Goal: Navigation & Orientation: Find specific page/section

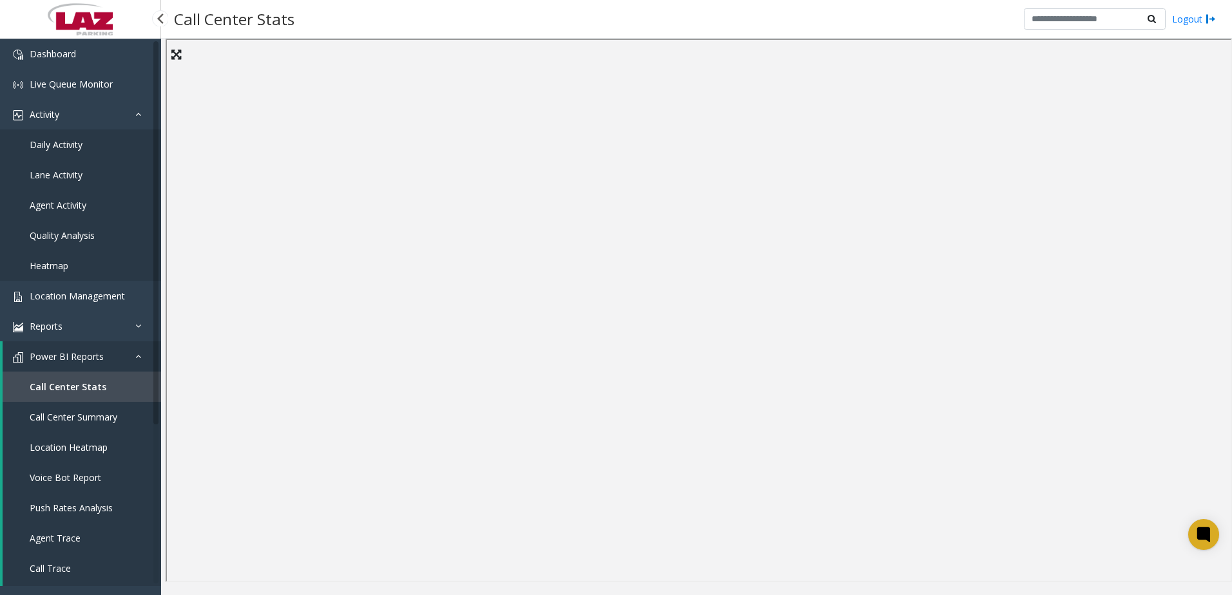
click at [48, 143] on span "Daily Activity" at bounding box center [56, 144] width 53 height 12
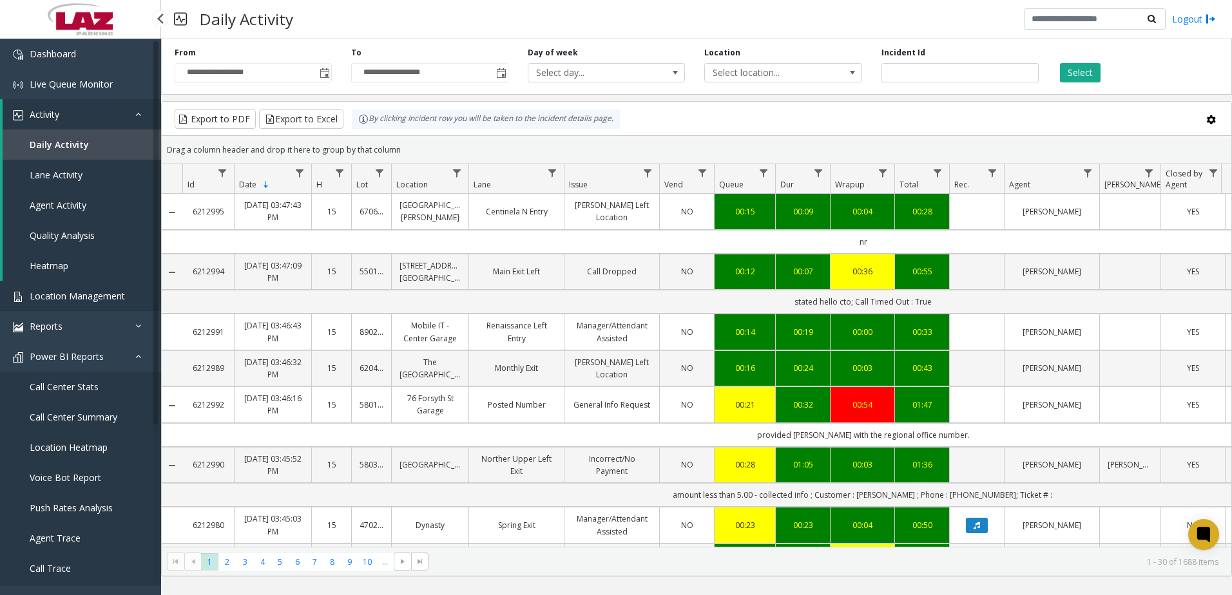
click at [61, 298] on span "Location Management" at bounding box center [77, 296] width 95 height 12
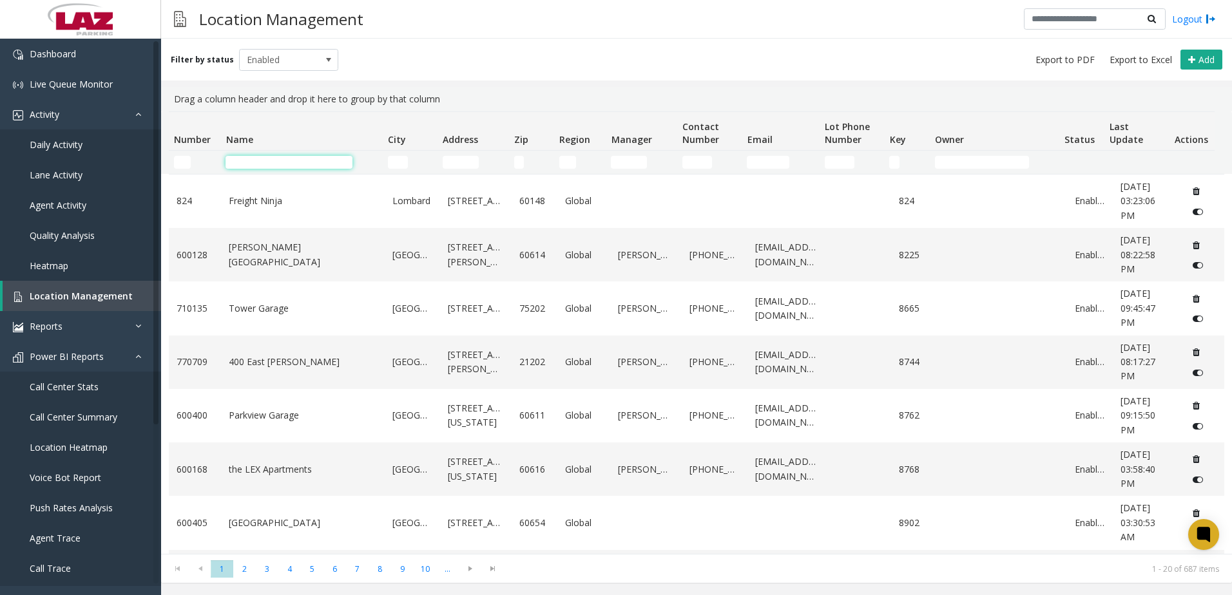
click at [240, 160] on input "Name Filter" at bounding box center [288, 162] width 127 height 13
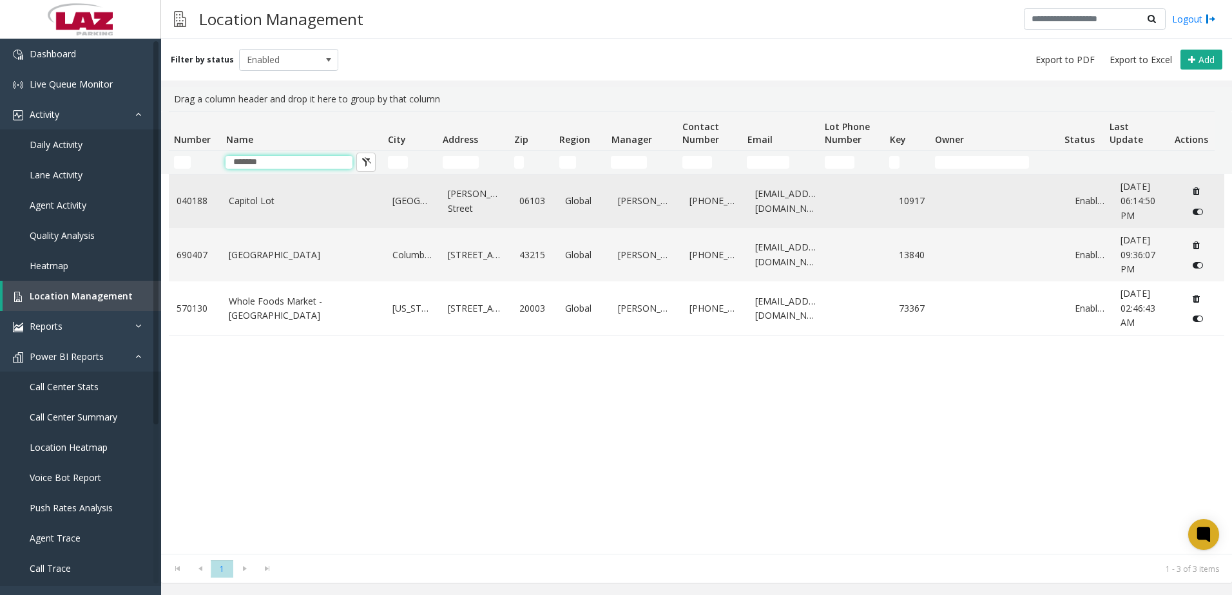
type input "*******"
click at [280, 199] on link "Capitol Lot" at bounding box center [303, 201] width 148 height 14
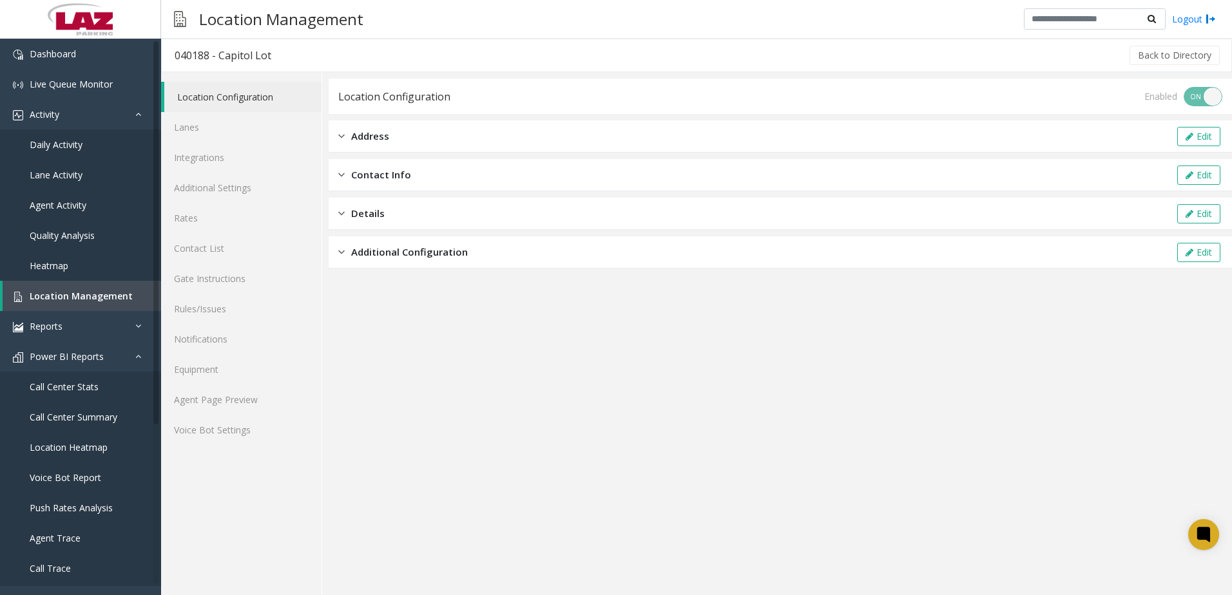
click at [358, 209] on span "Details" at bounding box center [367, 213] width 33 height 15
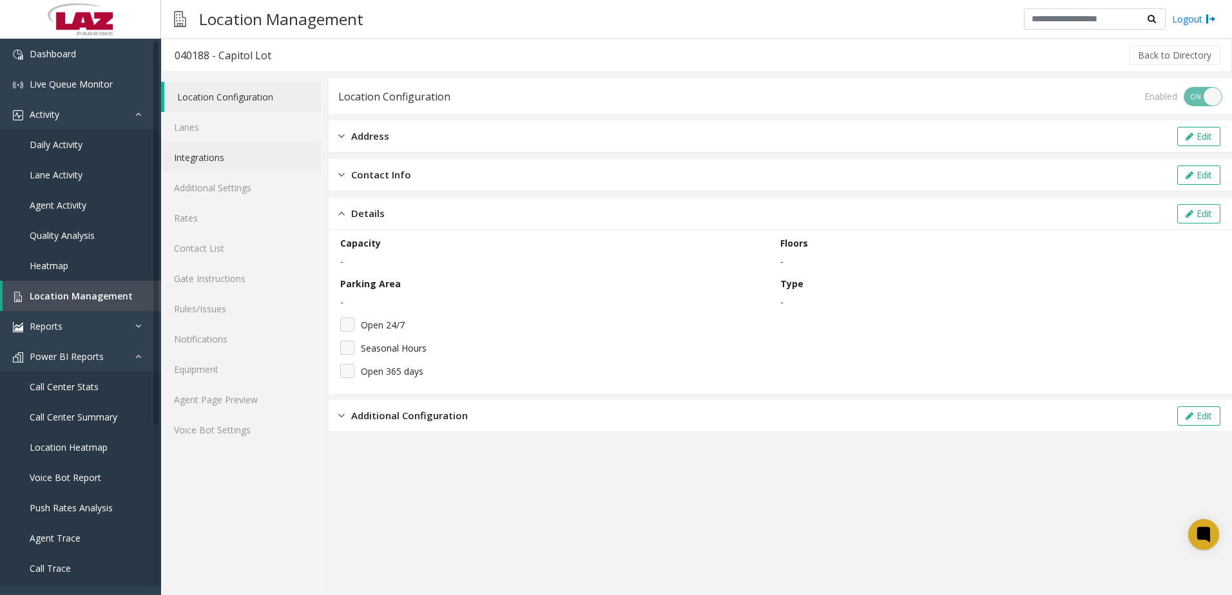
click at [217, 158] on link "Integrations" at bounding box center [241, 157] width 160 height 30
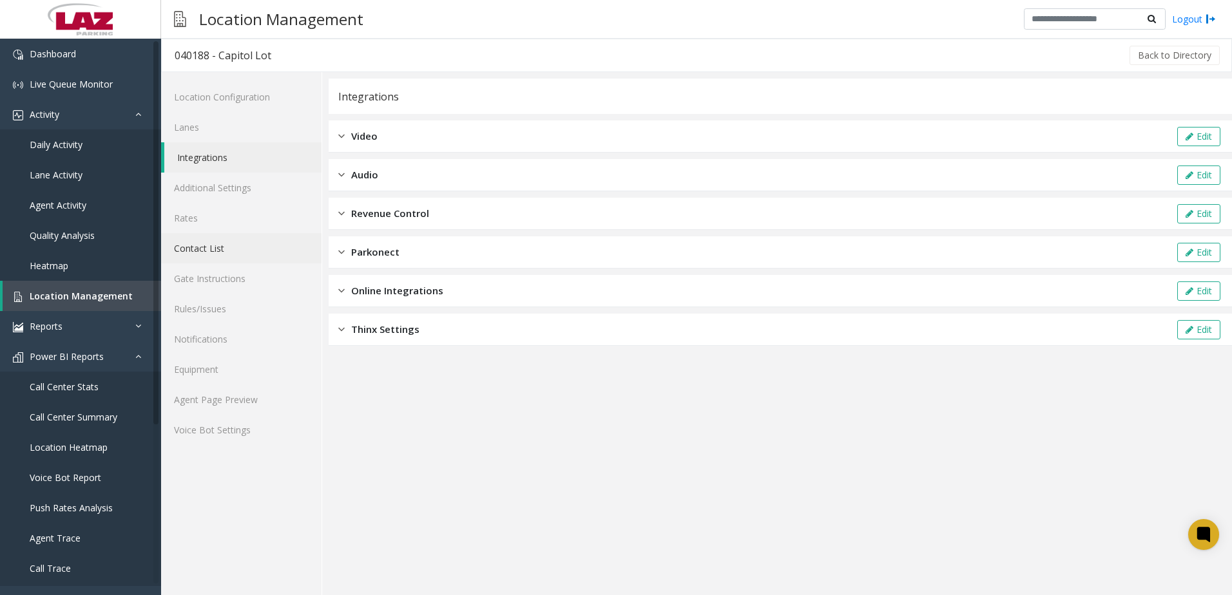
click at [207, 247] on link "Contact List" at bounding box center [241, 248] width 160 height 30
